Goal: Task Accomplishment & Management: Manage account settings

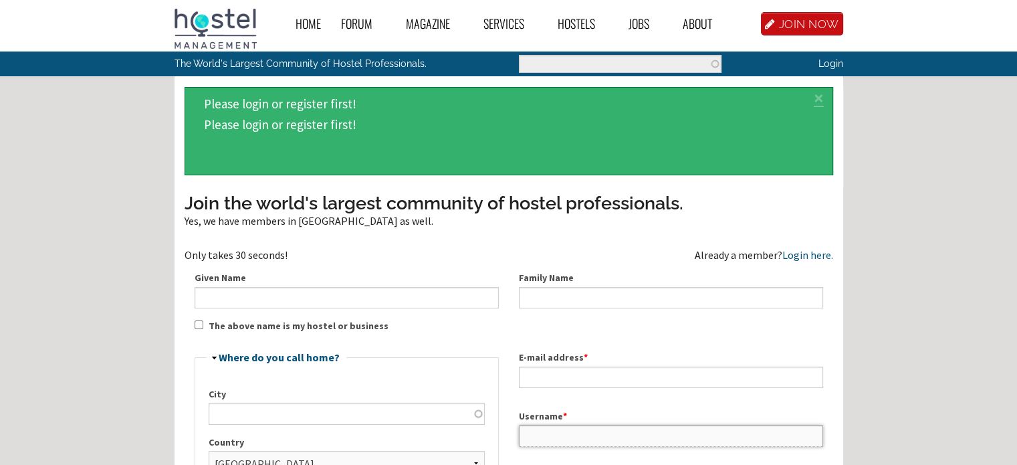
type input "stay@ailleriverhosteldoolin.ie"
click at [829, 63] on link "Login" at bounding box center [830, 62] width 25 height 11
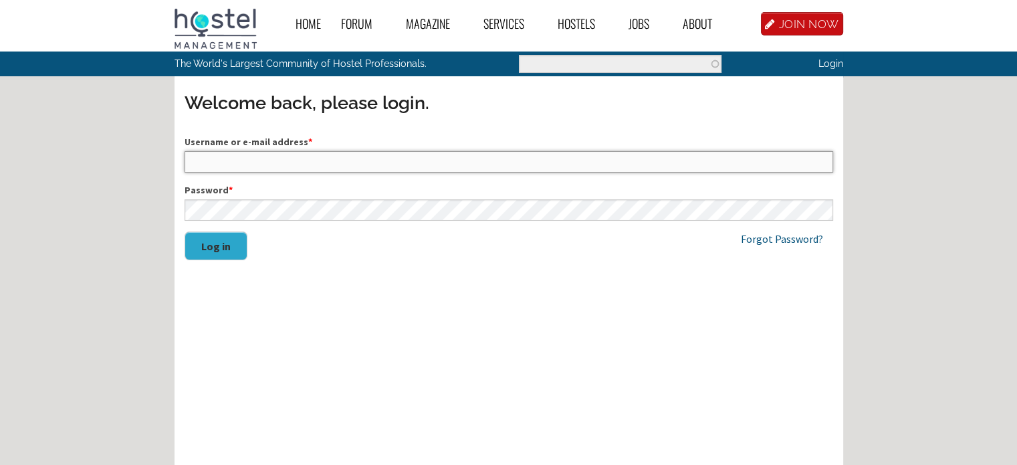
type input "[EMAIL_ADDRESS][DOMAIN_NAME]"
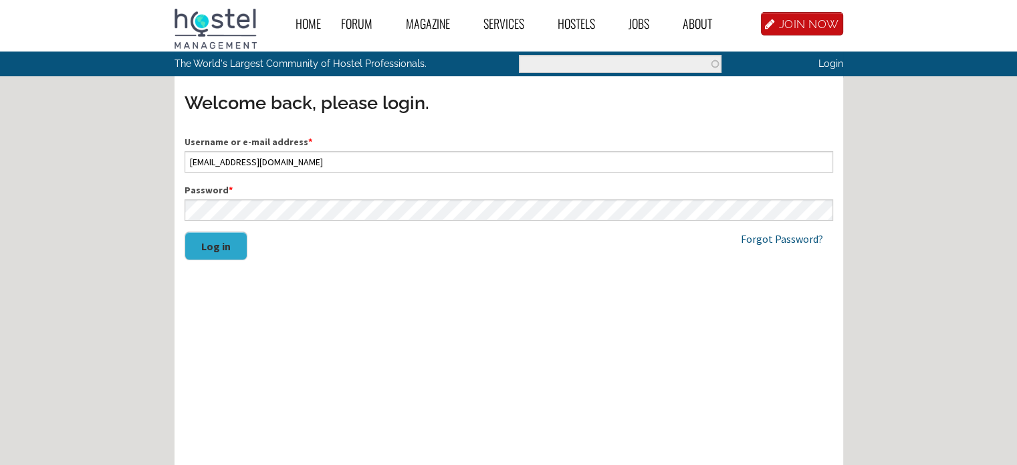
click at [223, 239] on button "Log in" at bounding box center [216, 245] width 63 height 29
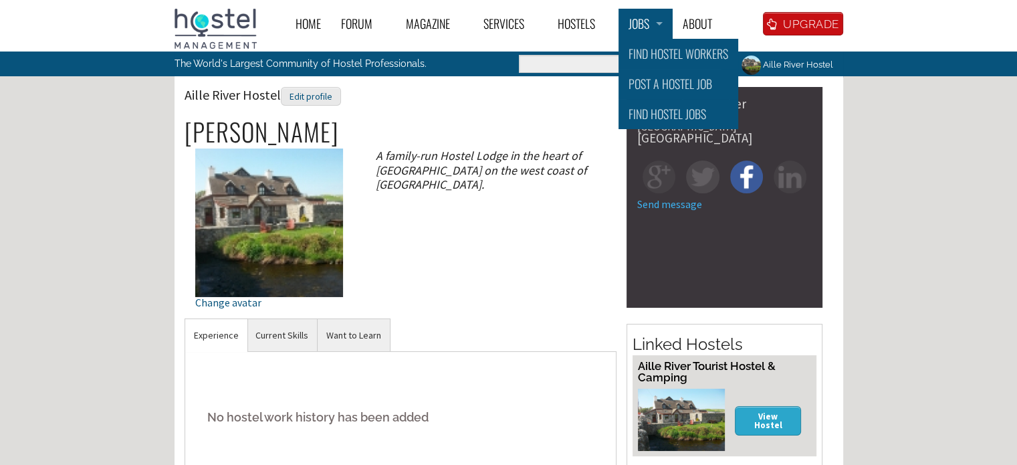
click at [628, 21] on link "Jobs" at bounding box center [645, 24] width 54 height 30
click at [663, 58] on link "Find Hostel Workers" at bounding box center [678, 54] width 120 height 30
